Goal: Task Accomplishment & Management: Manage account settings

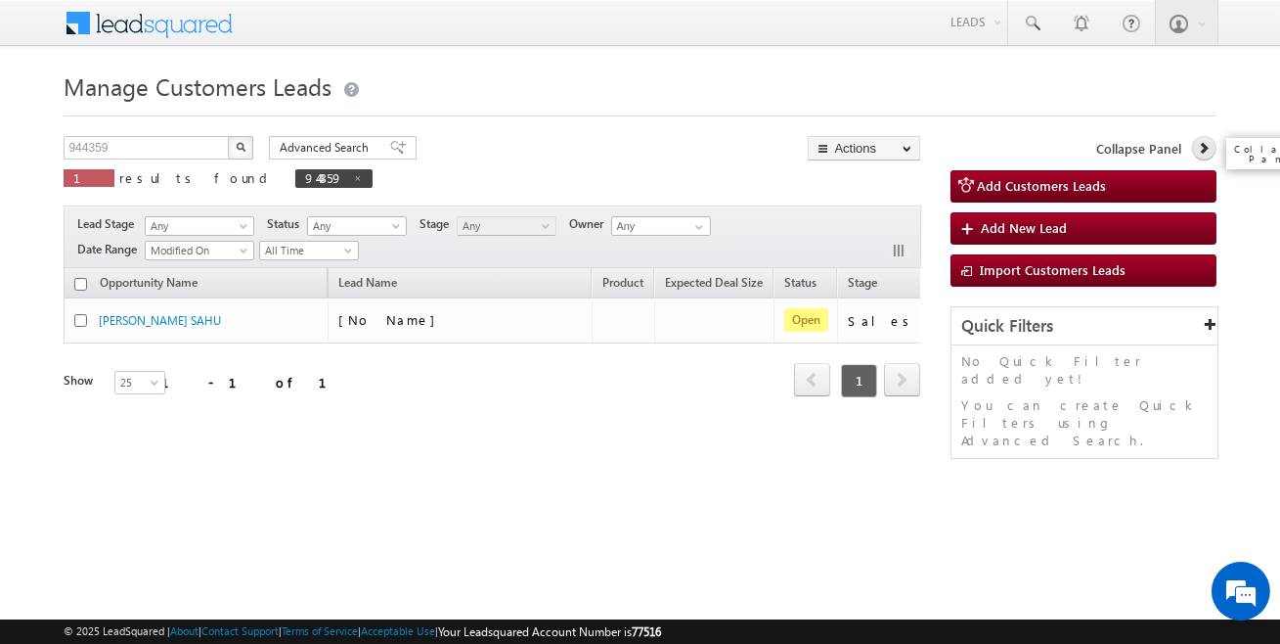
click at [1198, 152] on icon at bounding box center [1204, 148] width 14 height 14
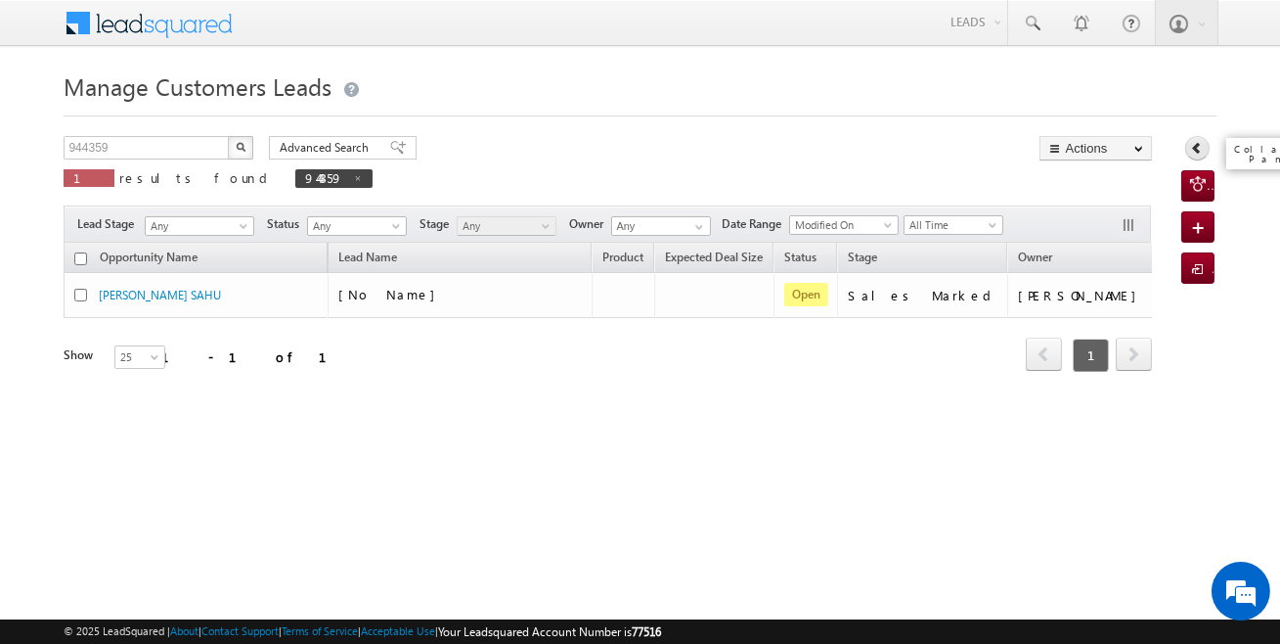
click at [1198, 152] on icon at bounding box center [1197, 148] width 14 height 14
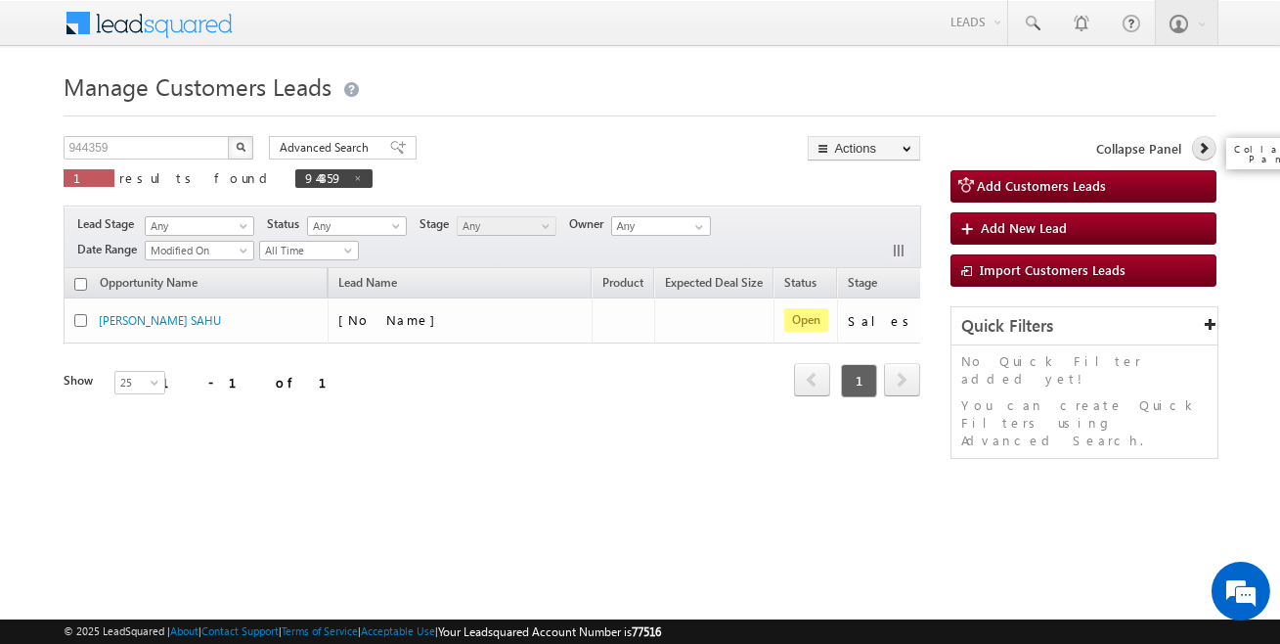
click at [1197, 155] on icon at bounding box center [1204, 148] width 14 height 14
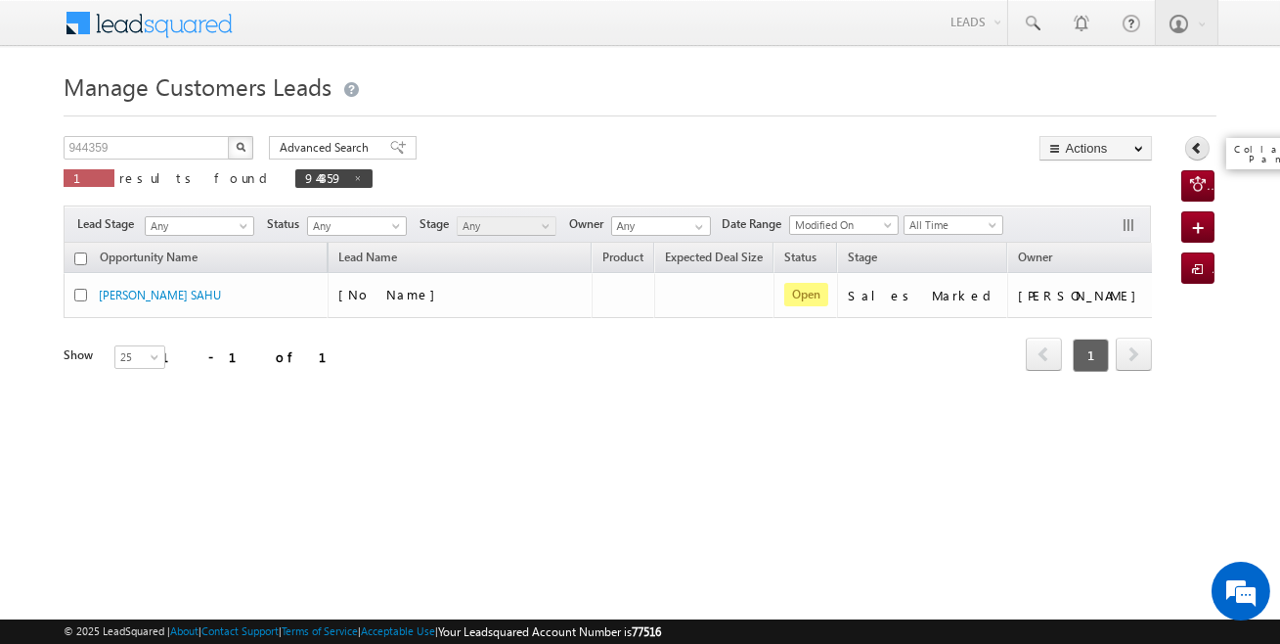
click at [1197, 155] on icon at bounding box center [1197, 148] width 14 height 14
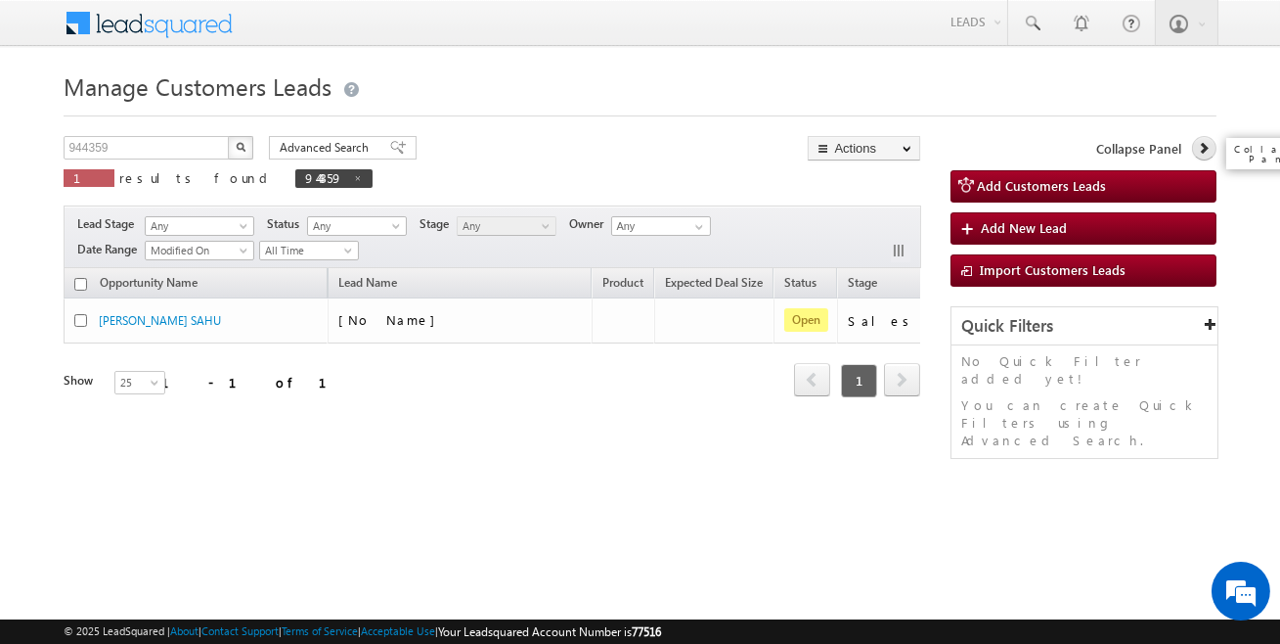
click at [1197, 156] on link at bounding box center [1204, 148] width 24 height 24
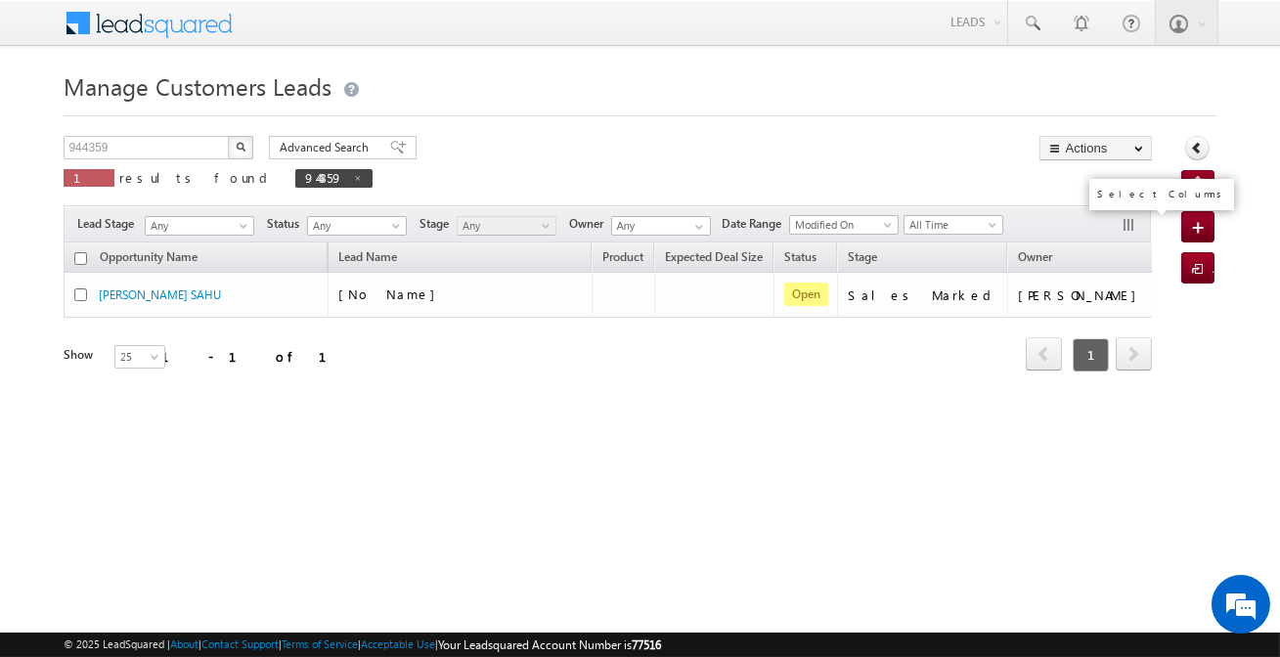
click at [1125, 225] on button "button" at bounding box center [1131, 227] width 20 height 20
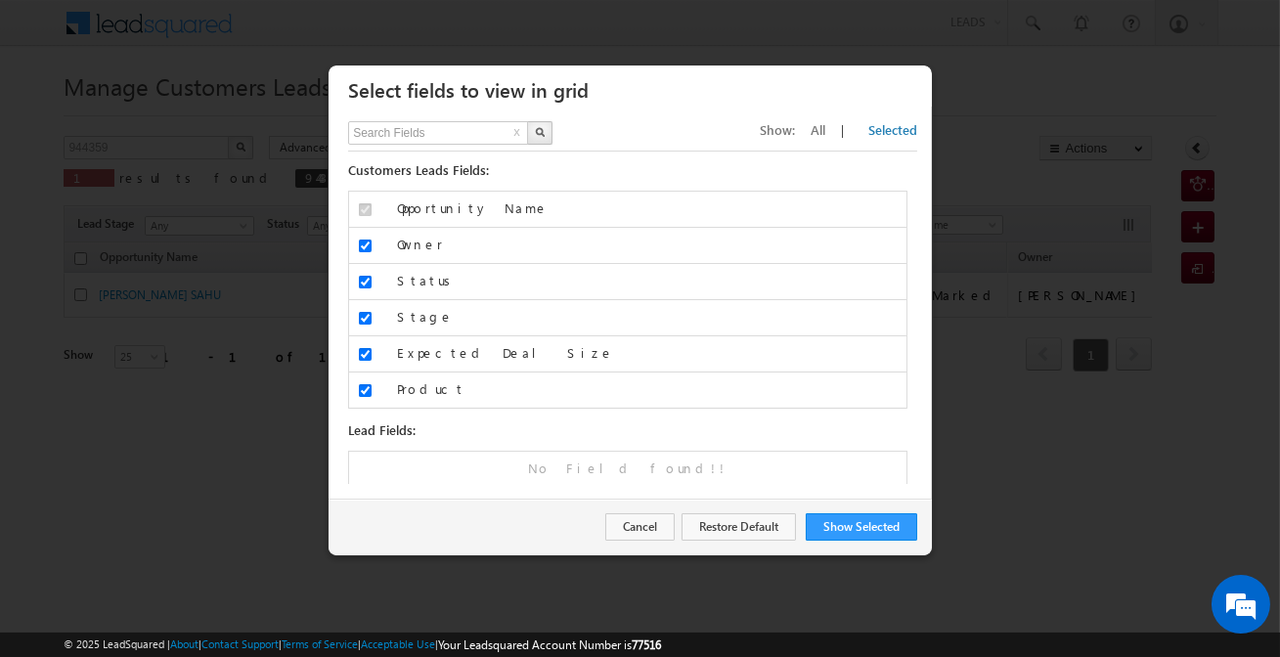
click at [964, 66] on div at bounding box center [640, 328] width 1280 height 657
click at [646, 528] on button "Cancel" at bounding box center [639, 526] width 69 height 27
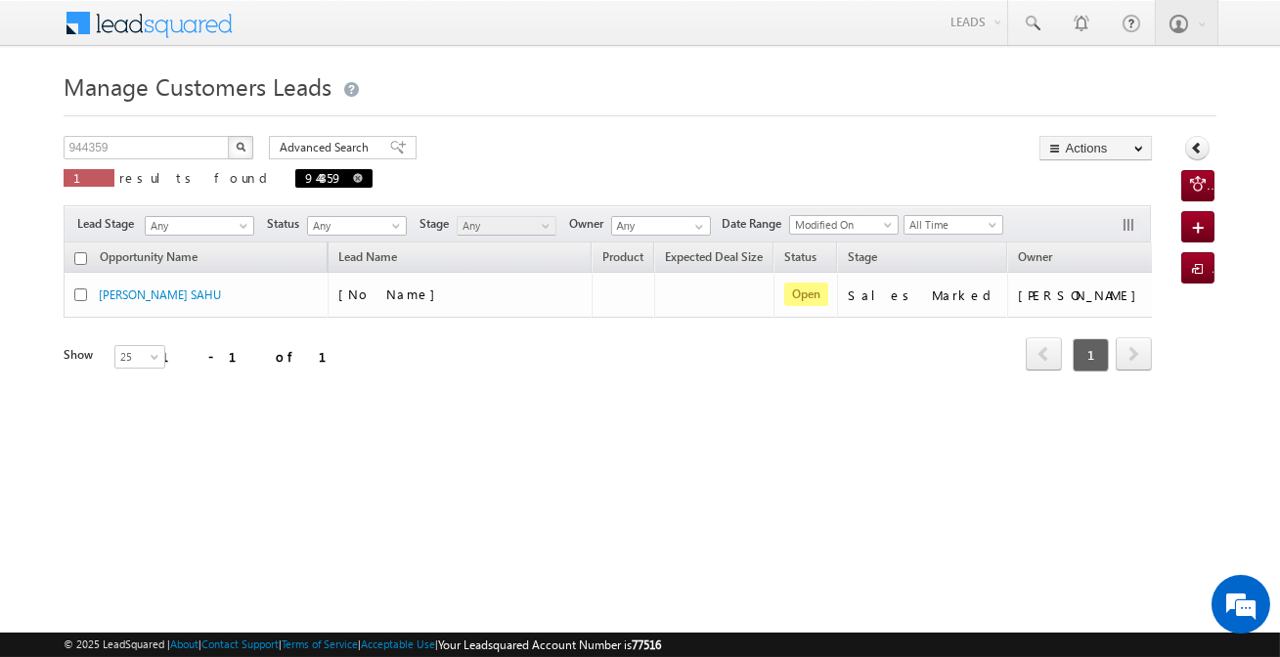
click at [295, 182] on span "944359" at bounding box center [333, 178] width 77 height 19
